Goal: Information Seeking & Learning: Learn about a topic

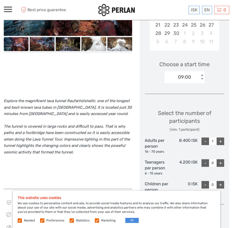
scroll to position [151, 0]
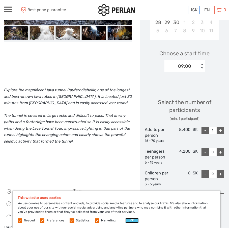
click at [131, 218] on button "OK" at bounding box center [131, 219] width 13 height 5
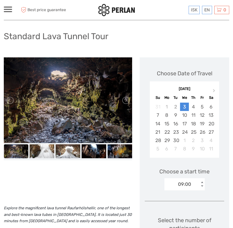
scroll to position [0, 0]
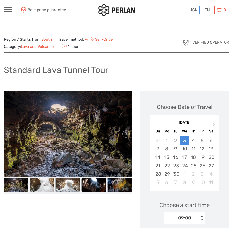
click at [96, 186] on img at bounding box center [93, 185] width 25 height 14
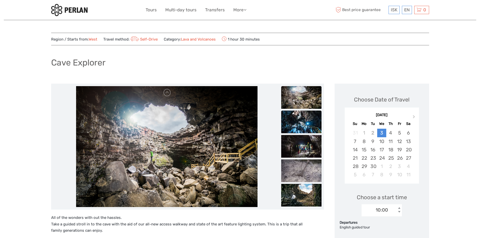
click at [314, 124] on img at bounding box center [301, 122] width 40 height 23
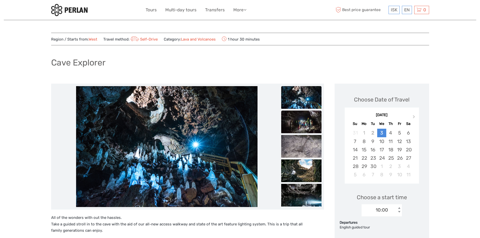
click at [309, 128] on img at bounding box center [301, 122] width 40 height 23
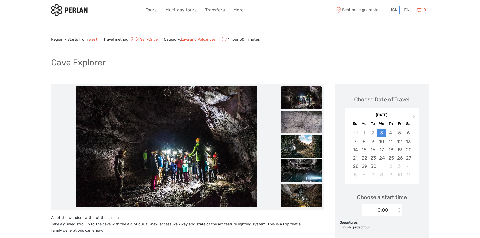
click at [308, 126] on img at bounding box center [301, 122] width 40 height 23
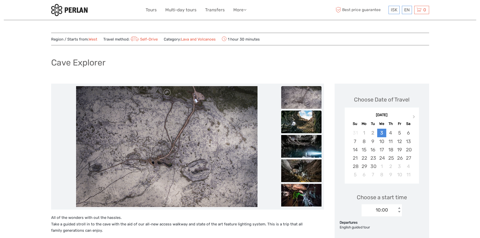
click at [308, 130] on img at bounding box center [301, 122] width 40 height 23
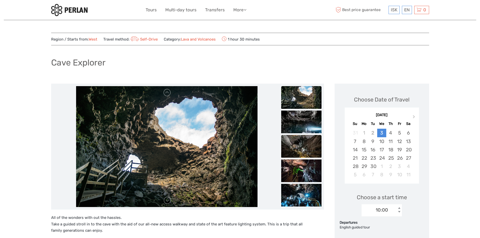
click at [307, 137] on img at bounding box center [301, 146] width 40 height 23
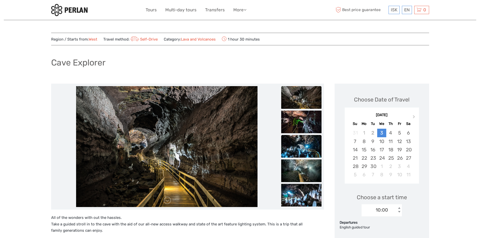
click at [308, 144] on img at bounding box center [301, 146] width 40 height 23
